Goal: Download file/media

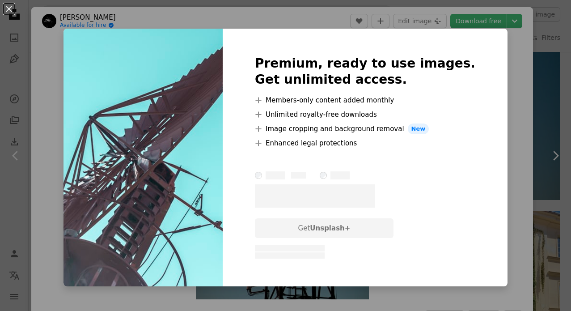
scroll to position [1527, 0]
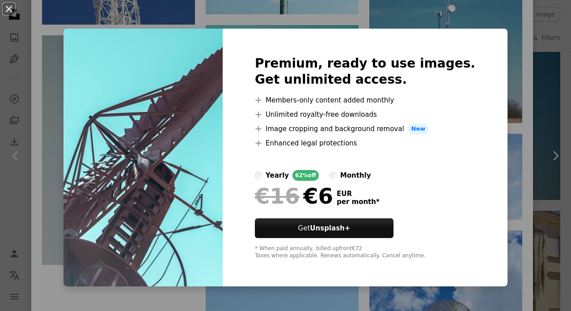
click at [506, 170] on div "An X shape Premium, ready to use images. Get unlimited access. A plus sign Memb…" at bounding box center [285, 155] width 571 height 311
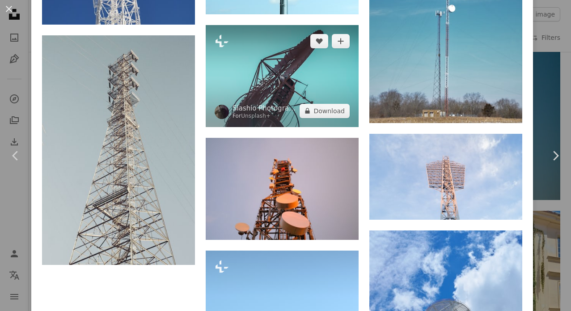
click at [285, 96] on img at bounding box center [282, 76] width 153 height 102
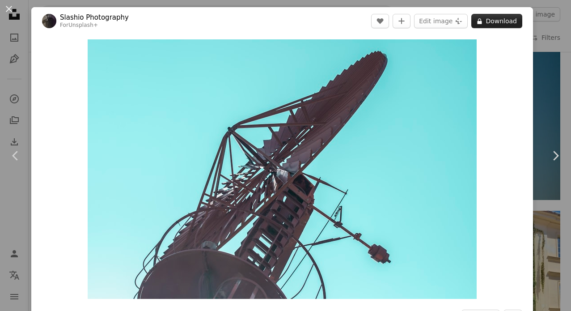
click at [496, 19] on button "A lock Download" at bounding box center [496, 21] width 51 height 14
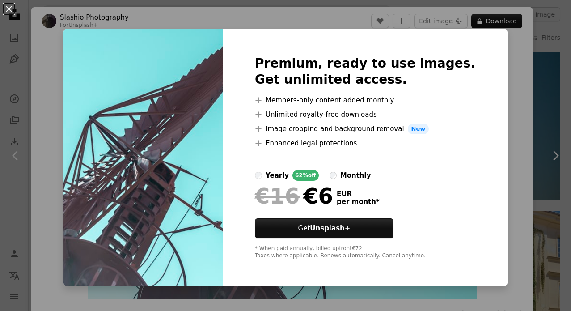
click at [11, 8] on button "An X shape" at bounding box center [9, 9] width 11 height 11
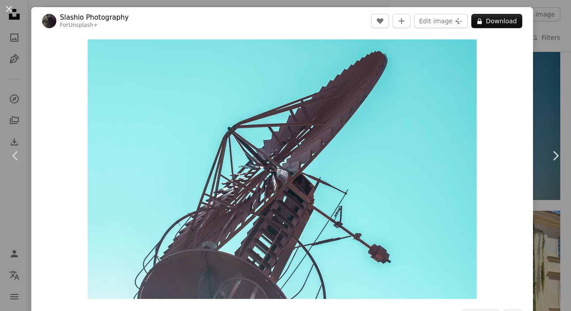
click at [551, 56] on div "An X shape Chevron left Chevron right Slashio Photography For Unsplash+ A heart…" at bounding box center [285, 155] width 571 height 311
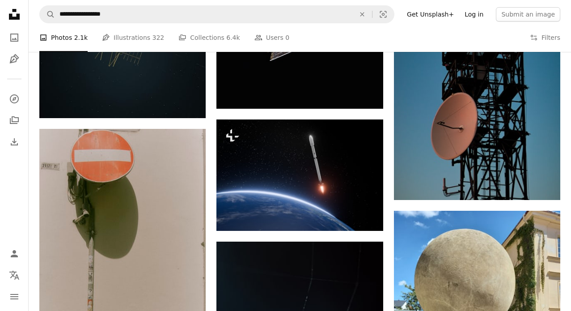
click at [477, 14] on link "Log in" at bounding box center [474, 14] width 30 height 14
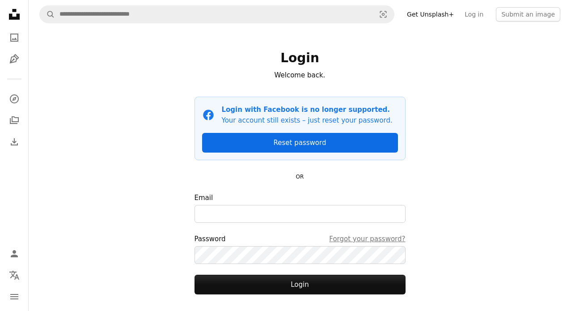
type input "**********"
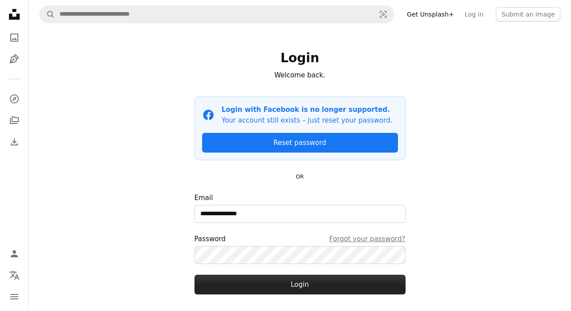
click at [253, 279] on button "Login" at bounding box center [299, 284] width 211 height 20
